Goal: Task Accomplishment & Management: Use online tool/utility

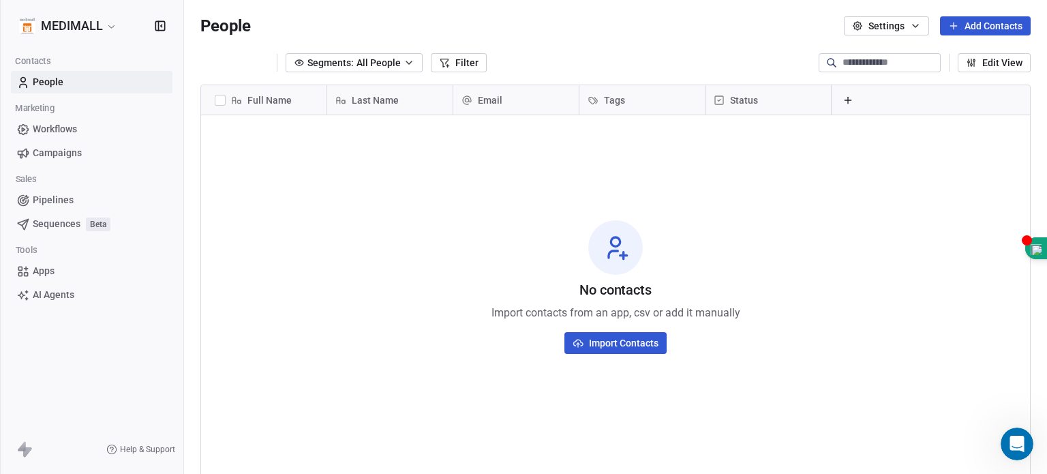
scroll to position [1200, 0]
click at [847, 100] on icon at bounding box center [848, 100] width 6 height 0
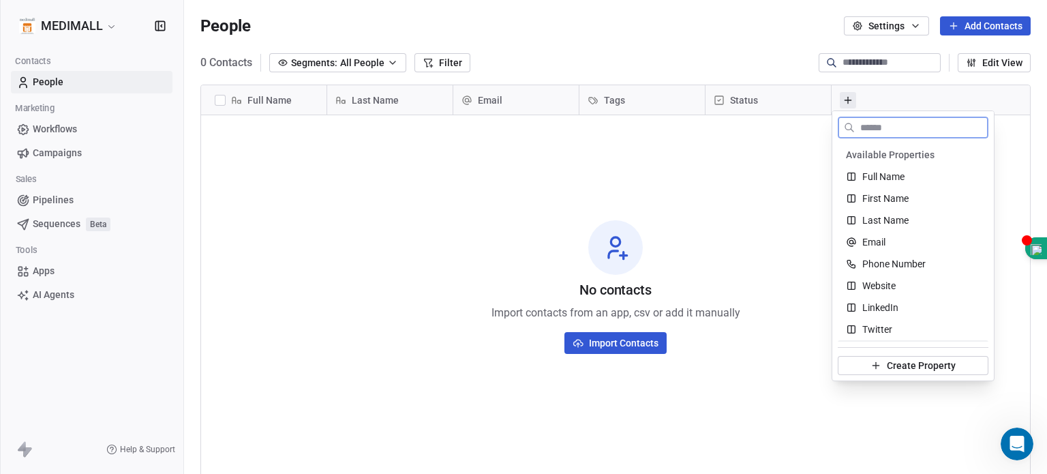
click at [907, 372] on button "Create Property" at bounding box center [913, 365] width 151 height 19
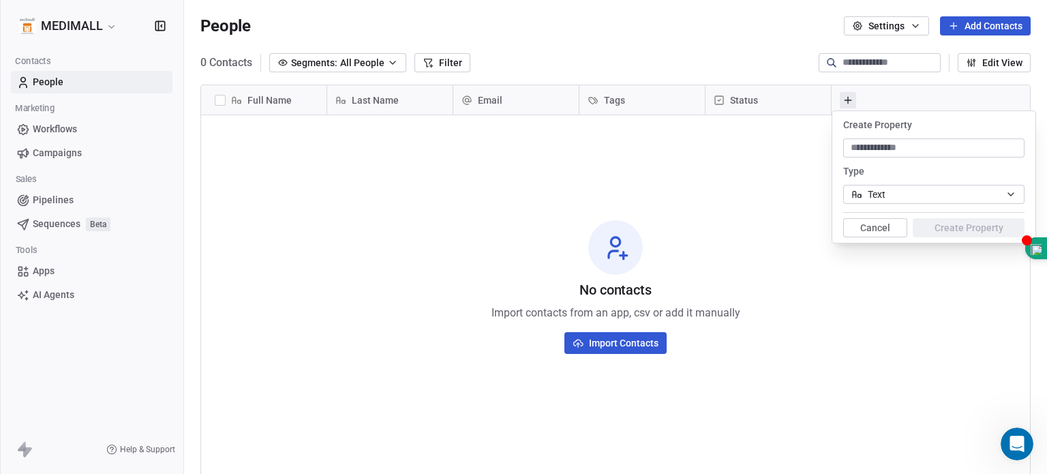
click at [398, 101] on span "Last Name" at bounding box center [375, 100] width 47 height 14
click at [393, 95] on html "MEDIMALL Contacts People Marketing Workflows Campaigns Sales Pipelines Sequence…" at bounding box center [523, 237] width 1047 height 474
click at [393, 95] on span "Last Name" at bounding box center [375, 100] width 47 height 14
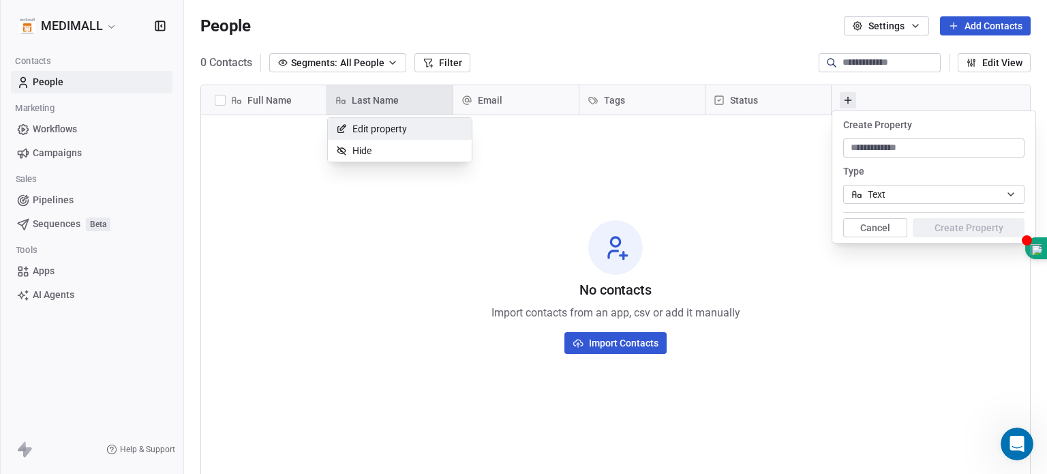
click at [371, 127] on span "Edit property" at bounding box center [379, 129] width 55 height 14
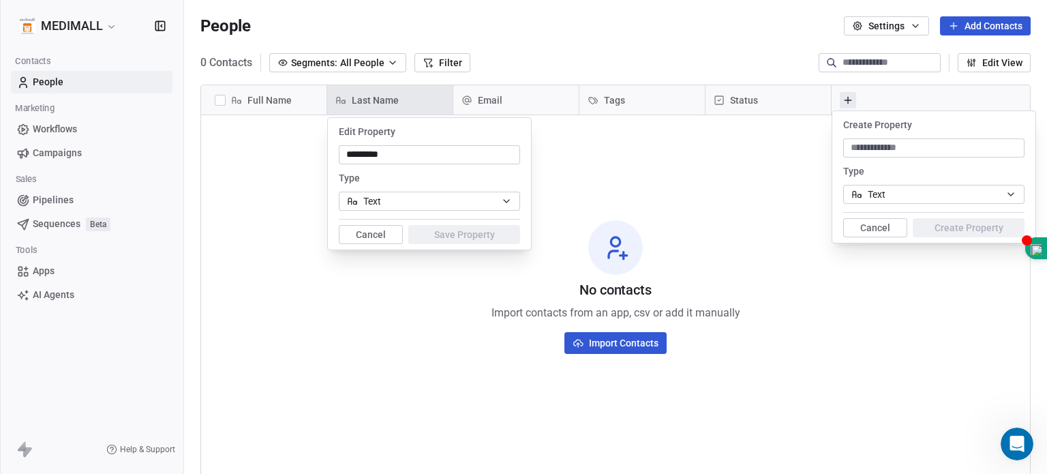
click at [402, 100] on html "MEDIMALL Contacts People Marketing Workflows Campaigns Sales Pipelines Sequence…" at bounding box center [523, 237] width 1047 height 474
click at [903, 27] on html "MEDIMALL Contacts People Marketing Workflows Campaigns Sales Pipelines Sequence…" at bounding box center [523, 237] width 1047 height 474
click at [765, 400] on html "MEDIMALL Contacts People Marketing Workflows Campaigns Sales Pipelines Sequence…" at bounding box center [523, 237] width 1047 height 474
click at [860, 235] on html "MEDIMALL Contacts People Marketing Workflows Campaigns Sales Pipelines Sequence…" at bounding box center [523, 237] width 1047 height 474
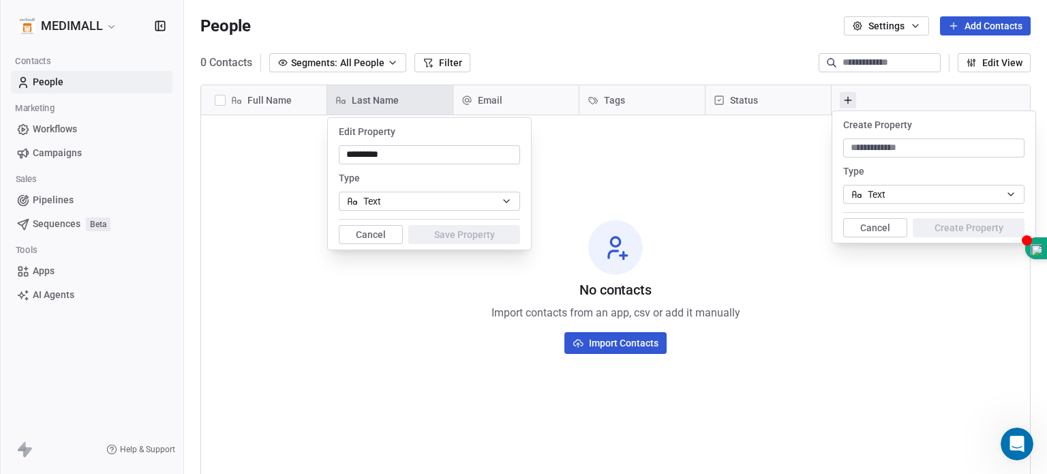
click at [360, 236] on button "Cancel" at bounding box center [371, 234] width 64 height 19
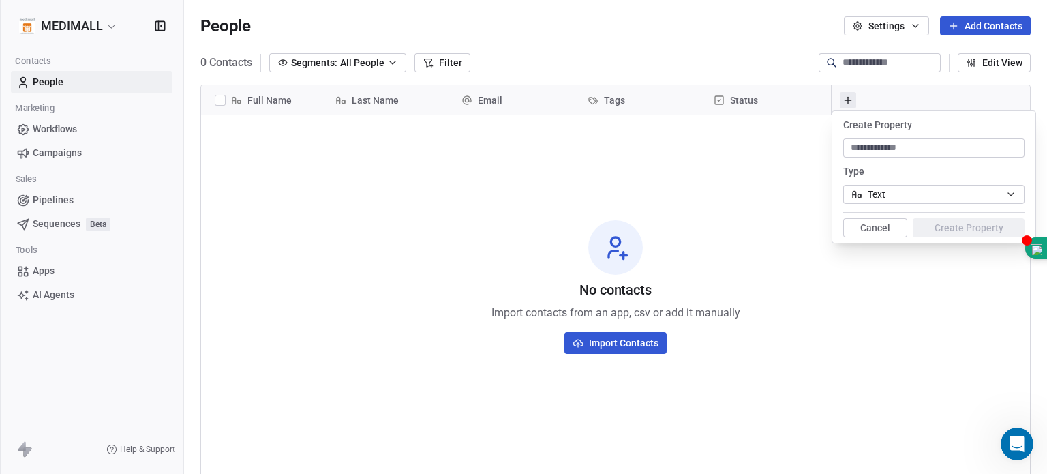
click at [879, 228] on button "Cancel" at bounding box center [875, 227] width 64 height 19
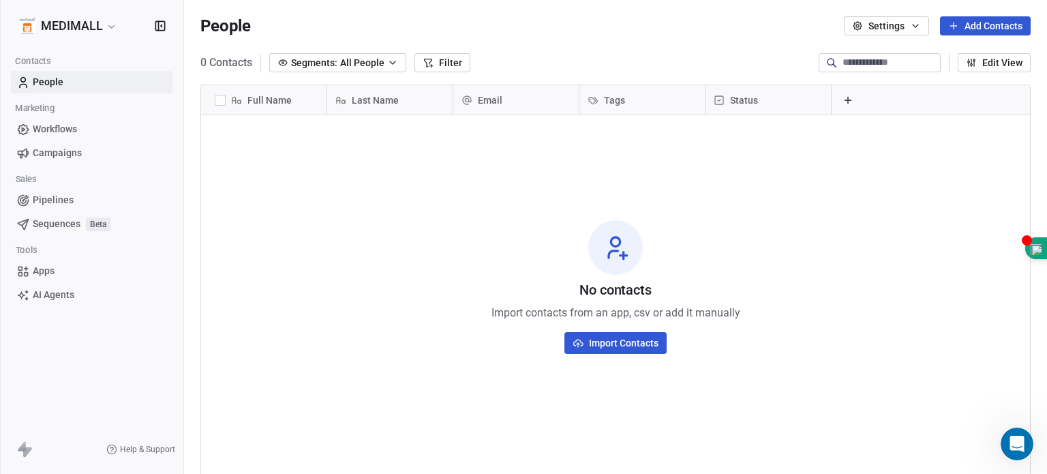
click at [916, 21] on icon "button" at bounding box center [915, 25] width 11 height 11
click at [398, 205] on html "MEDIMALL Contacts People Marketing Workflows Campaigns Sales Pipelines Sequence…" at bounding box center [523, 237] width 1047 height 474
